Goal: Task Accomplishment & Management: Manage account settings

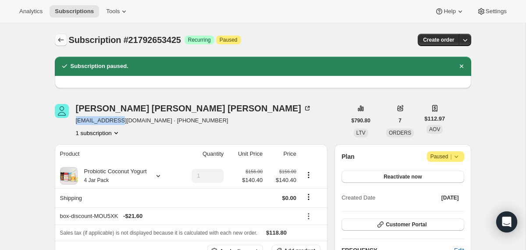
click at [64, 41] on icon "Subscriptions" at bounding box center [61, 40] width 9 height 9
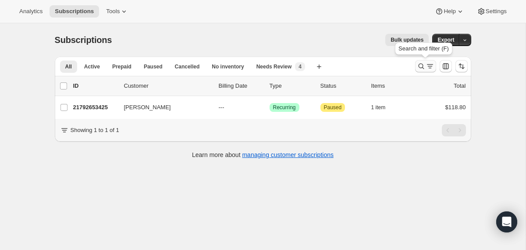
click at [422, 67] on icon "Search and filter results" at bounding box center [422, 67] width 6 height 6
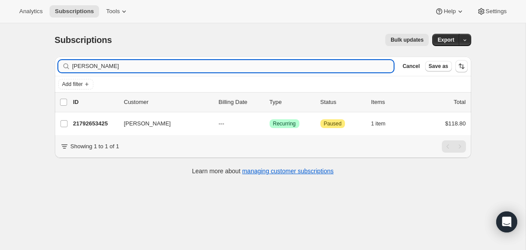
click at [347, 68] on input "Holly Flynn" at bounding box center [233, 66] width 322 height 12
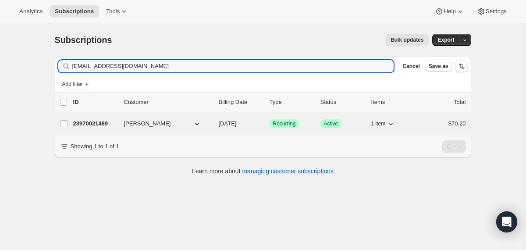
type input "yevachechel0@icloud.com"
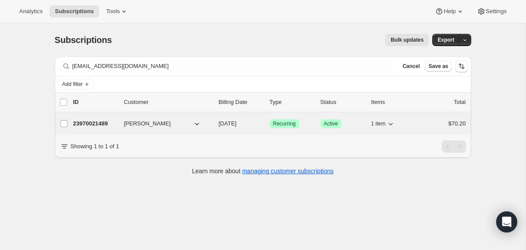
click at [221, 125] on span "[DATE]" at bounding box center [228, 123] width 18 height 7
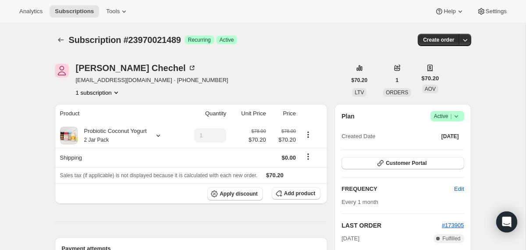
click at [459, 111] on span "Success Active |" at bounding box center [448, 116] width 34 height 11
click at [430, 150] on span "Cancel subscription" at bounding box center [444, 148] width 50 height 7
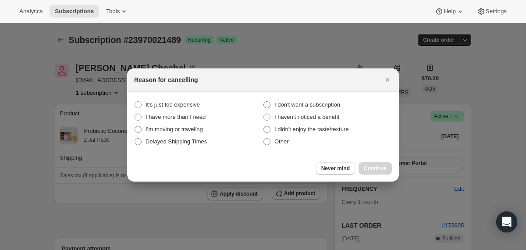
click at [340, 106] on span "I don't want a subscription" at bounding box center [308, 104] width 66 height 7
click at [264, 102] on subscription "I don't want a subscription" at bounding box center [264, 101] width 0 height 0
radio subscription "true"
click at [368, 170] on span "Continue" at bounding box center [375, 168] width 23 height 7
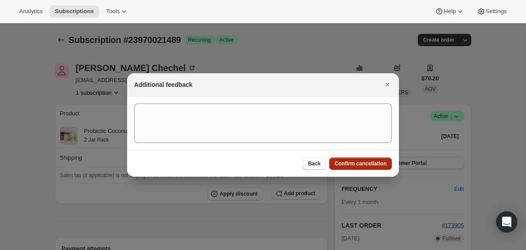
click at [367, 163] on span "Confirm cancellation" at bounding box center [361, 163] width 52 height 7
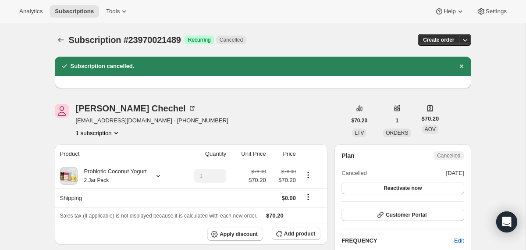
click at [62, 46] on div "Subscription #23970021489. This page is ready Subscription #23970021489 Success…" at bounding box center [263, 39] width 417 height 33
click at [61, 41] on icon "Subscriptions" at bounding box center [61, 40] width 9 height 9
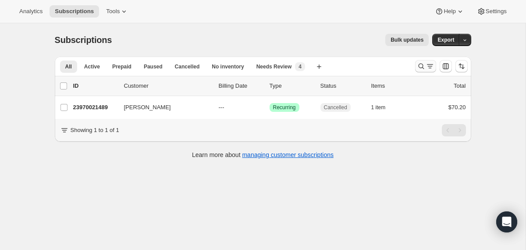
click at [421, 64] on icon "Search and filter results" at bounding box center [421, 66] width 9 height 9
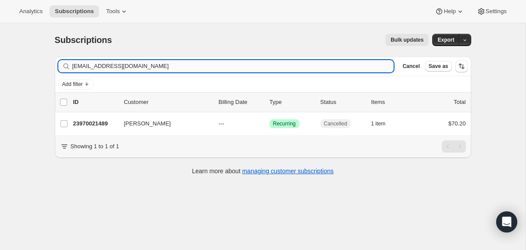
click at [348, 66] on input "yevachechel0@icloud.com" at bounding box center [233, 66] width 322 height 12
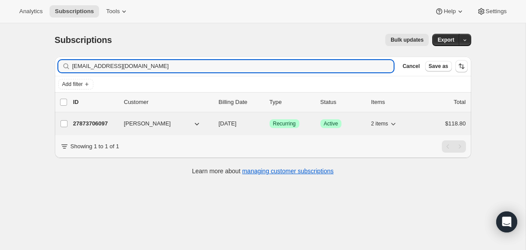
type input "smaykuth94@gmail.com"
click at [213, 127] on div "27873706097 Samantha Maykuth 10/05/2025 Success Recurring Success Active 2 item…" at bounding box center [269, 124] width 393 height 12
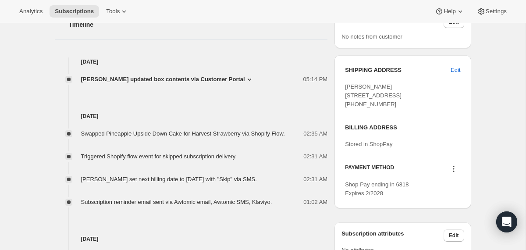
scroll to position [332, 0]
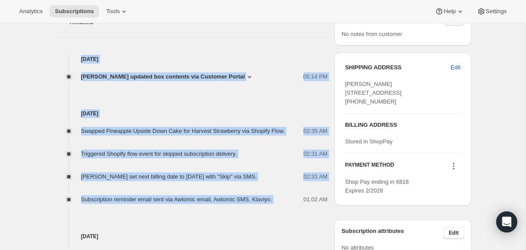
drag, startPoint x: 293, startPoint y: 219, endPoint x: 262, endPoint y: 44, distance: 178.2
click at [262, 44] on div "Timeline Sep 4, 2025 Samantha Maykuth updated box contents via Customer Portal …" at bounding box center [191, 140] width 273 height 281
copy div "Sep 4, 2025 Samantha Maykuth updated box contents via Customer Portal 05:14 PM …"
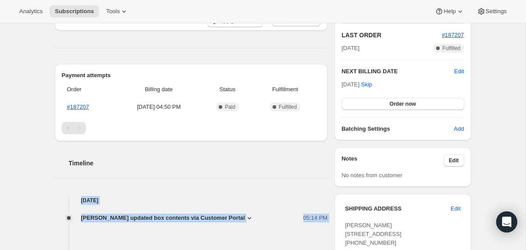
scroll to position [0, 0]
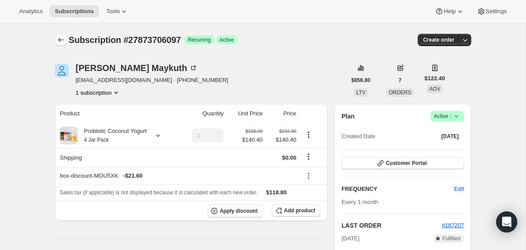
click at [65, 37] on button "Subscriptions" at bounding box center [61, 40] width 12 height 12
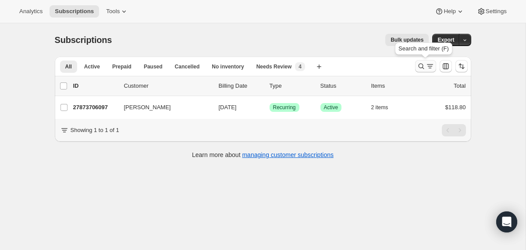
click at [417, 66] on icon "Search and filter results" at bounding box center [421, 66] width 9 height 9
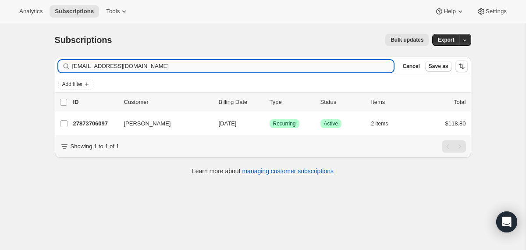
click at [350, 67] on input "smaykuth94@gmail.com" at bounding box center [233, 66] width 322 height 12
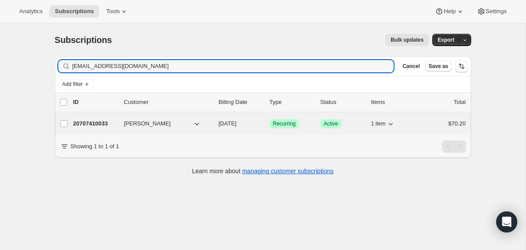
type input "tinacoleman00@gmail.com"
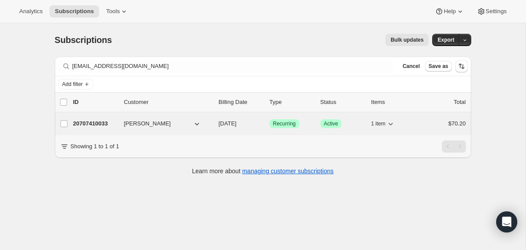
click at [219, 126] on span "09/18/2025" at bounding box center [228, 123] width 18 height 7
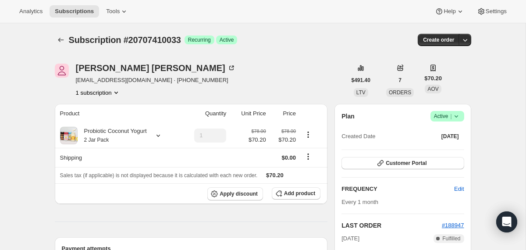
click at [457, 116] on icon at bounding box center [456, 116] width 9 height 9
click at [441, 146] on span "Cancel subscription" at bounding box center [444, 148] width 50 height 7
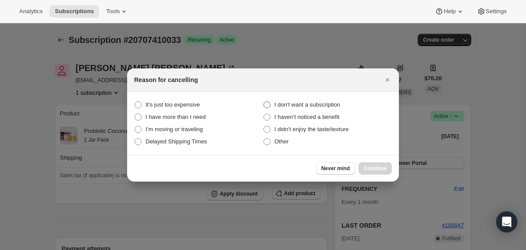
click at [339, 105] on span "I don't want a subscription" at bounding box center [308, 104] width 66 height 7
click at [264, 102] on subscription "I don't want a subscription" at bounding box center [264, 101] width 0 height 0
radio subscription "true"
click at [370, 167] on span "Continue" at bounding box center [375, 168] width 23 height 7
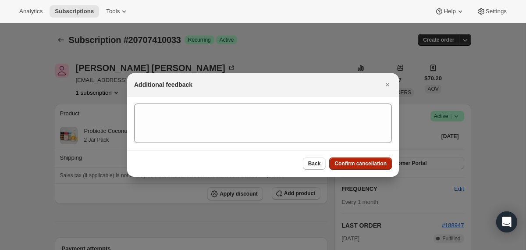
click at [367, 165] on span "Confirm cancellation" at bounding box center [361, 163] width 52 height 7
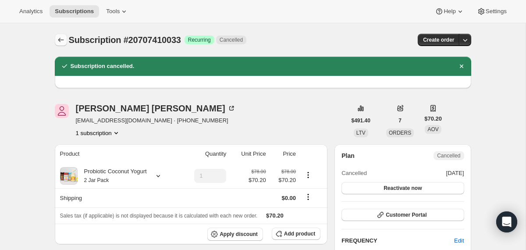
click at [61, 40] on icon "Subscriptions" at bounding box center [61, 40] width 9 height 9
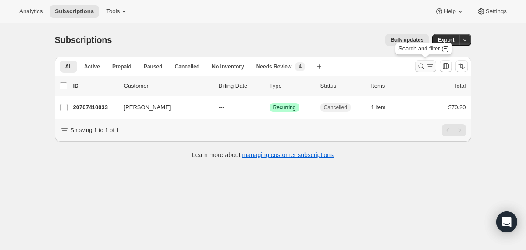
click at [423, 64] on icon "Search and filter results" at bounding box center [421, 66] width 9 height 9
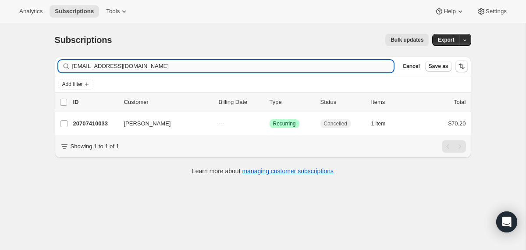
click at [305, 67] on input "tinacoleman00@gmail.com" at bounding box center [233, 66] width 322 height 12
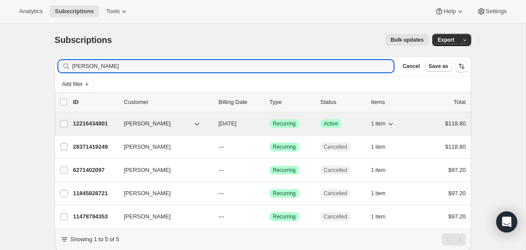
type input "[PERSON_NAME]"
click at [217, 125] on div "12216434801 Michelle Cancel 10/01/2025 Success Recurring Success Active 1 item …" at bounding box center [269, 124] width 393 height 12
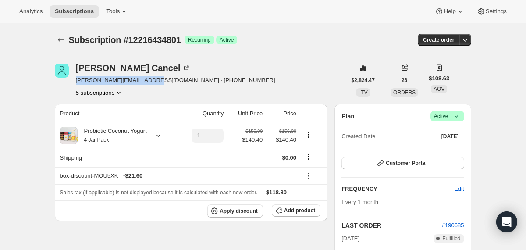
drag, startPoint x: 152, startPoint y: 81, endPoint x: 75, endPoint y: 80, distance: 76.8
click at [76, 80] on span "michelle.cancel23@aol.com · +12193846862" at bounding box center [176, 80] width 200 height 9
copy span "michelle.cancel23@aol.com"
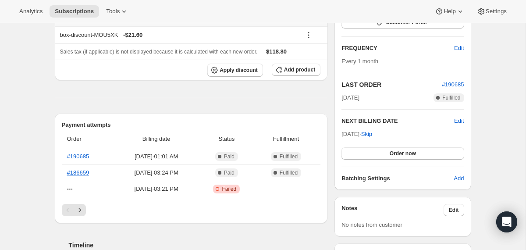
scroll to position [142, 0]
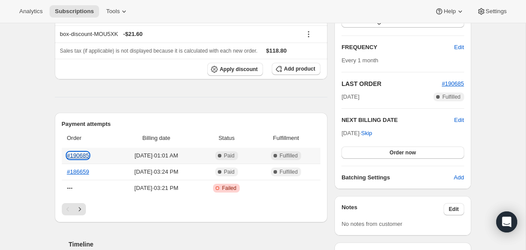
click at [89, 157] on link "#190685" at bounding box center [78, 155] width 22 height 7
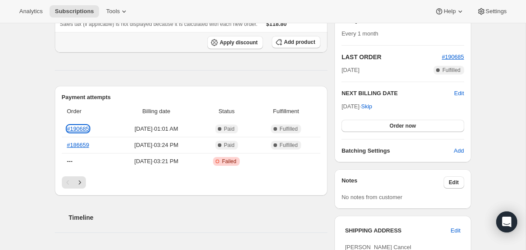
scroll to position [170, 0]
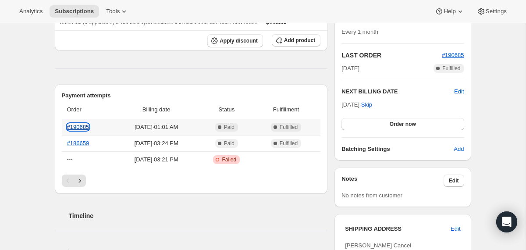
click at [82, 126] on link "#190685" at bounding box center [78, 127] width 22 height 7
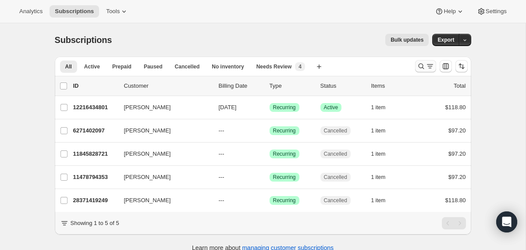
click at [421, 69] on icon "Search and filter results" at bounding box center [421, 66] width 9 height 9
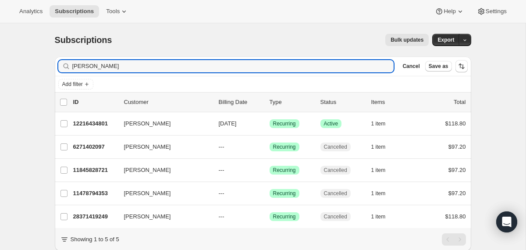
click at [359, 73] on div "Filter subscribers [PERSON_NAME] Clear Cancel Save as" at bounding box center [263, 66] width 417 height 19
click at [359, 64] on input "[PERSON_NAME]" at bounding box center [225, 66] width 306 height 12
paste input "[EMAIL_ADDRESS][DOMAIN_NAME]"
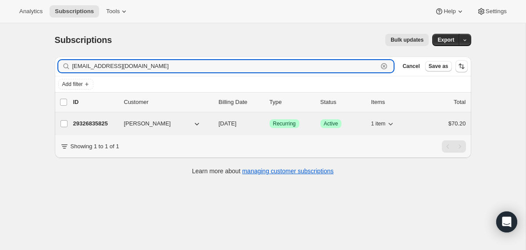
type input "[EMAIL_ADDRESS][DOMAIN_NAME]"
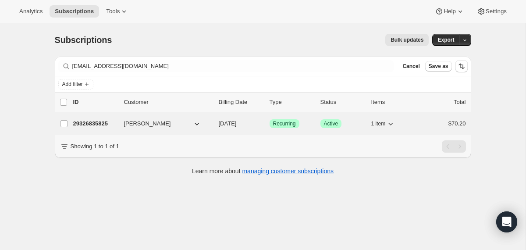
click at [217, 124] on div "29326835825 [PERSON_NAME] [DATE] Success Recurring Success Active 1 item $70.20" at bounding box center [269, 124] width 393 height 12
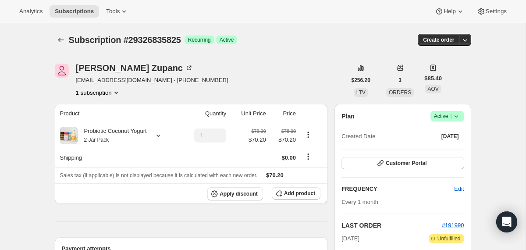
click at [455, 116] on icon at bounding box center [456, 116] width 9 height 9
click at [435, 147] on span "Cancel subscription" at bounding box center [444, 148] width 50 height 7
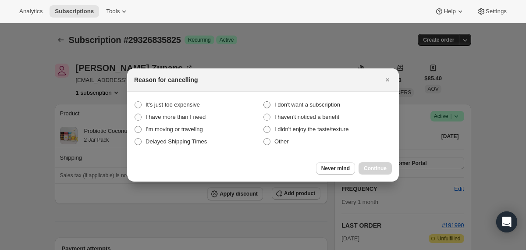
click at [313, 103] on span "I don't want a subscription" at bounding box center [308, 104] width 66 height 7
click at [264, 102] on subscription "I don't want a subscription" at bounding box center [264, 101] width 0 height 0
radio subscription "true"
click at [369, 167] on span "Continue" at bounding box center [375, 168] width 23 height 7
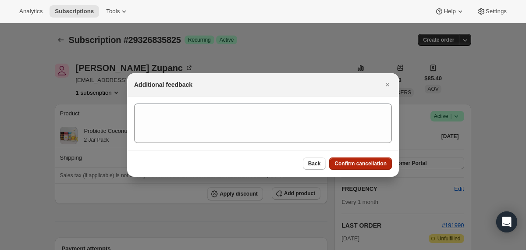
click at [369, 167] on button "Confirm cancellation" at bounding box center [360, 164] width 63 height 12
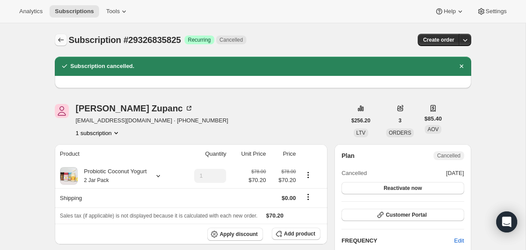
click at [62, 39] on icon "Subscriptions" at bounding box center [61, 40] width 9 height 9
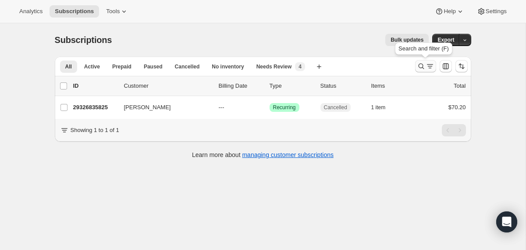
click at [419, 64] on icon "Search and filter results" at bounding box center [421, 66] width 9 height 9
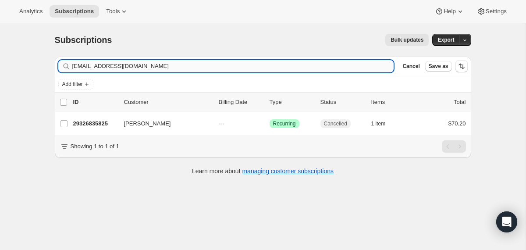
click at [326, 62] on input "[EMAIL_ADDRESS][DOMAIN_NAME]" at bounding box center [233, 66] width 322 height 12
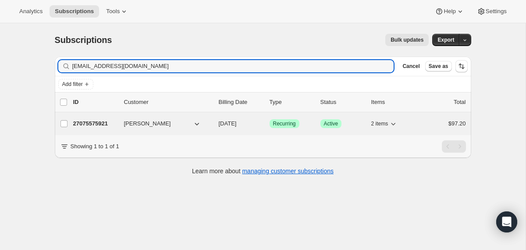
type input "[EMAIL_ADDRESS][DOMAIN_NAME]"
click at [215, 125] on div "27075575921 [PERSON_NAME] [DATE] Success Recurring Success Active 2 items $97.20" at bounding box center [269, 124] width 393 height 12
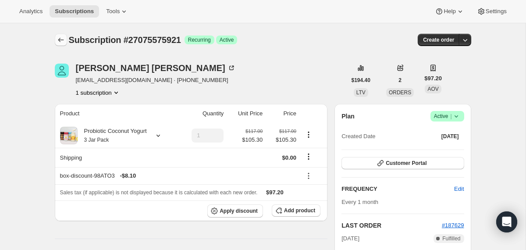
click at [57, 43] on icon "Subscriptions" at bounding box center [61, 40] width 9 height 9
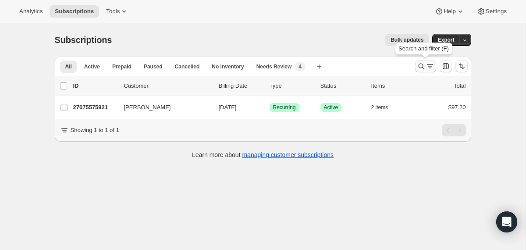
click at [419, 66] on icon "Search and filter results" at bounding box center [422, 67] width 6 height 6
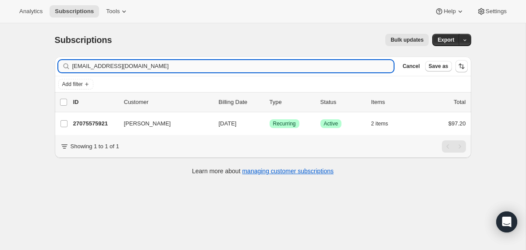
click at [332, 71] on input "[EMAIL_ADDRESS][DOMAIN_NAME]" at bounding box center [233, 66] width 322 height 12
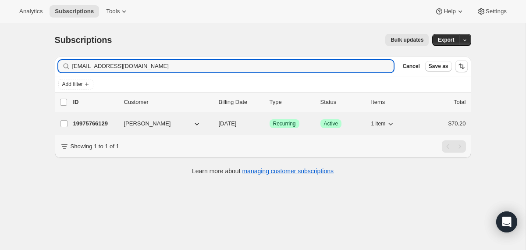
type input "[EMAIL_ADDRESS][DOMAIN_NAME]"
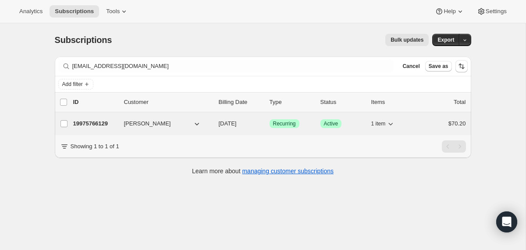
click at [220, 125] on span "[DATE]" at bounding box center [228, 123] width 18 height 7
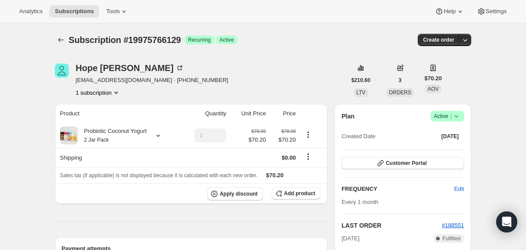
click at [456, 118] on icon at bounding box center [456, 116] width 9 height 9
click at [439, 150] on span "Cancel subscription" at bounding box center [444, 148] width 50 height 7
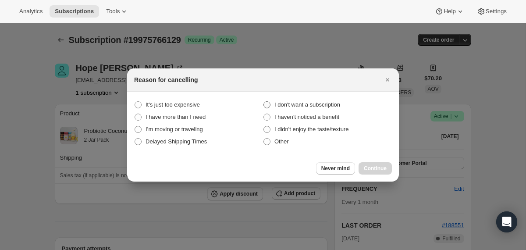
click at [340, 102] on span "I don't want a subscription" at bounding box center [308, 104] width 66 height 7
click at [264, 102] on subscription "I don't want a subscription" at bounding box center [264, 101] width 0 height 0
radio subscription "true"
click at [368, 169] on span "Continue" at bounding box center [375, 168] width 23 height 7
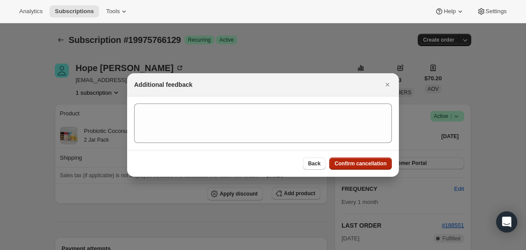
click at [367, 165] on span "Confirm cancellation" at bounding box center [361, 163] width 52 height 7
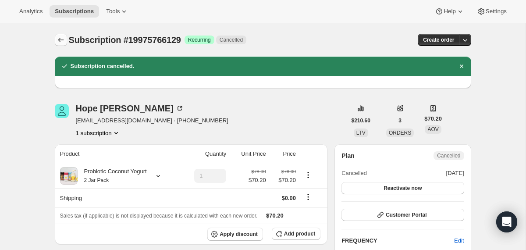
click at [60, 39] on icon "Subscriptions" at bounding box center [61, 40] width 9 height 9
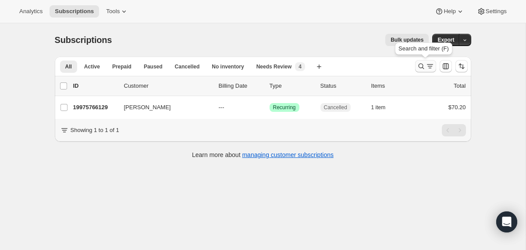
click at [420, 64] on icon "Search and filter results" at bounding box center [421, 66] width 9 height 9
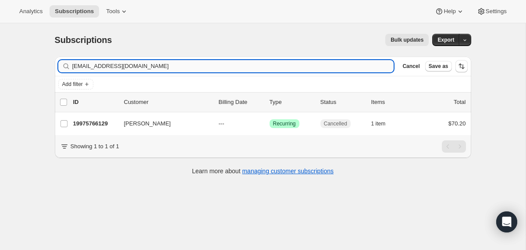
click at [310, 63] on input "[EMAIL_ADDRESS][DOMAIN_NAME]" at bounding box center [233, 66] width 322 height 12
click at [310, 64] on input "[EMAIL_ADDRESS][DOMAIN_NAME]" at bounding box center [233, 66] width 322 height 12
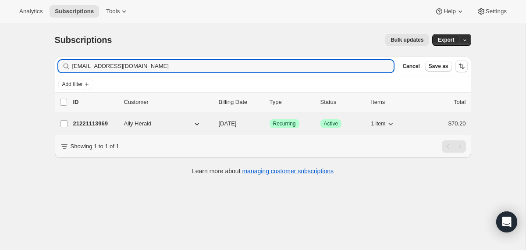
type input "[EMAIL_ADDRESS][DOMAIN_NAME]"
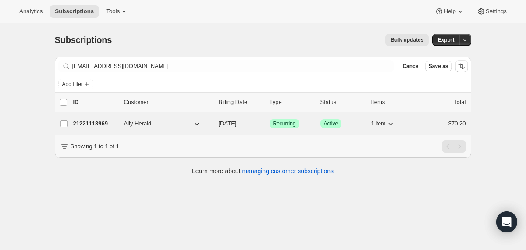
click at [215, 123] on div "21221113969 Ally Herald [DATE] Success Recurring Success Active 1 item $70.20" at bounding box center [269, 124] width 393 height 12
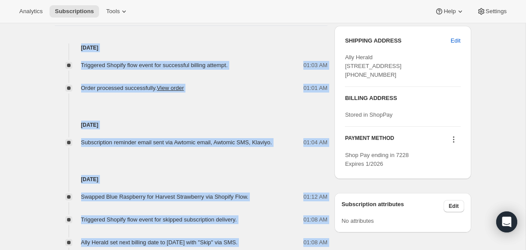
scroll to position [304, 0]
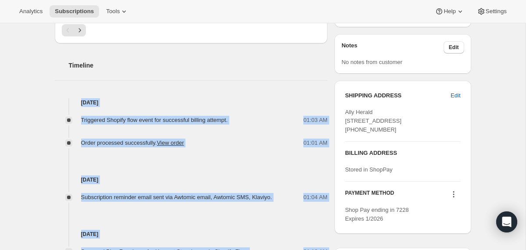
drag, startPoint x: 290, startPoint y: 229, endPoint x: 236, endPoint y: 89, distance: 150.7
copy div "[DATE] Triggered Shopify flow event for successful billing attempt. 01:03 AM Or…"
